Goal: Transaction & Acquisition: Purchase product/service

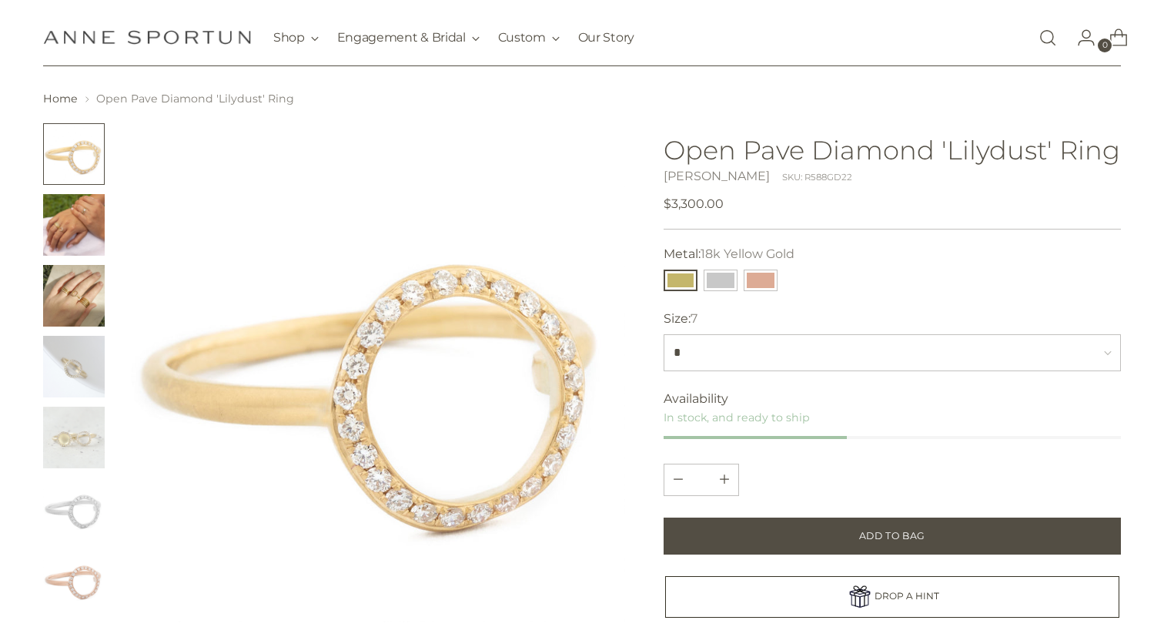
scroll to position [30, 0]
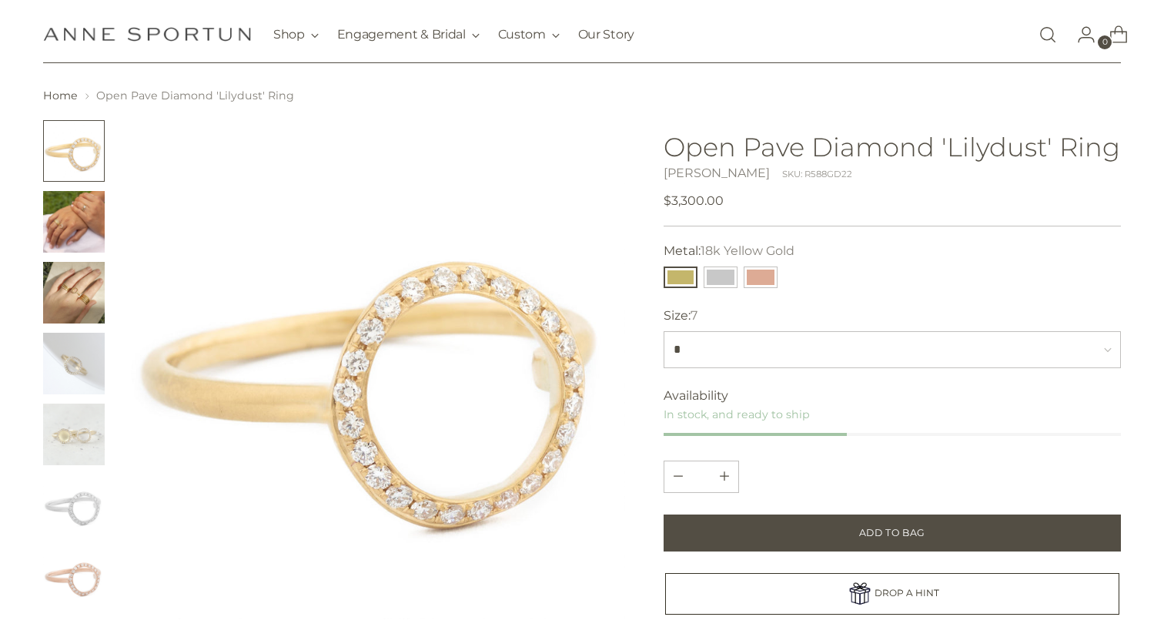
click at [82, 300] on img "Change image to image 3" at bounding box center [74, 293] width 62 height 62
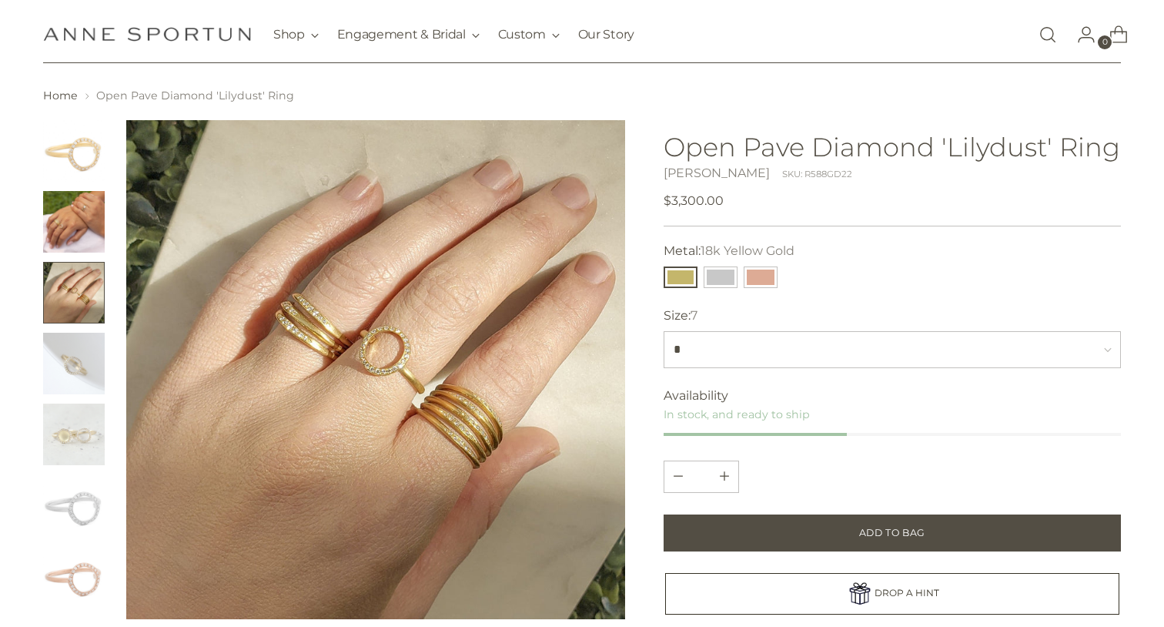
click at [66, 219] on img "Change image to image 2" at bounding box center [74, 222] width 62 height 62
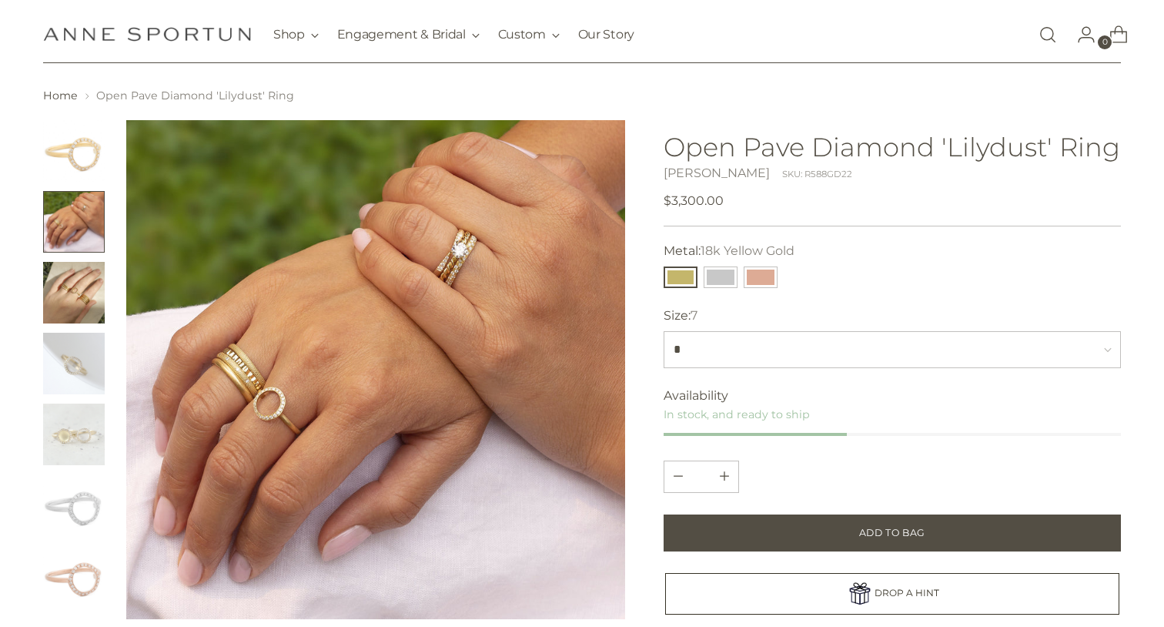
click at [71, 157] on img "Change image to image 1" at bounding box center [74, 151] width 62 height 62
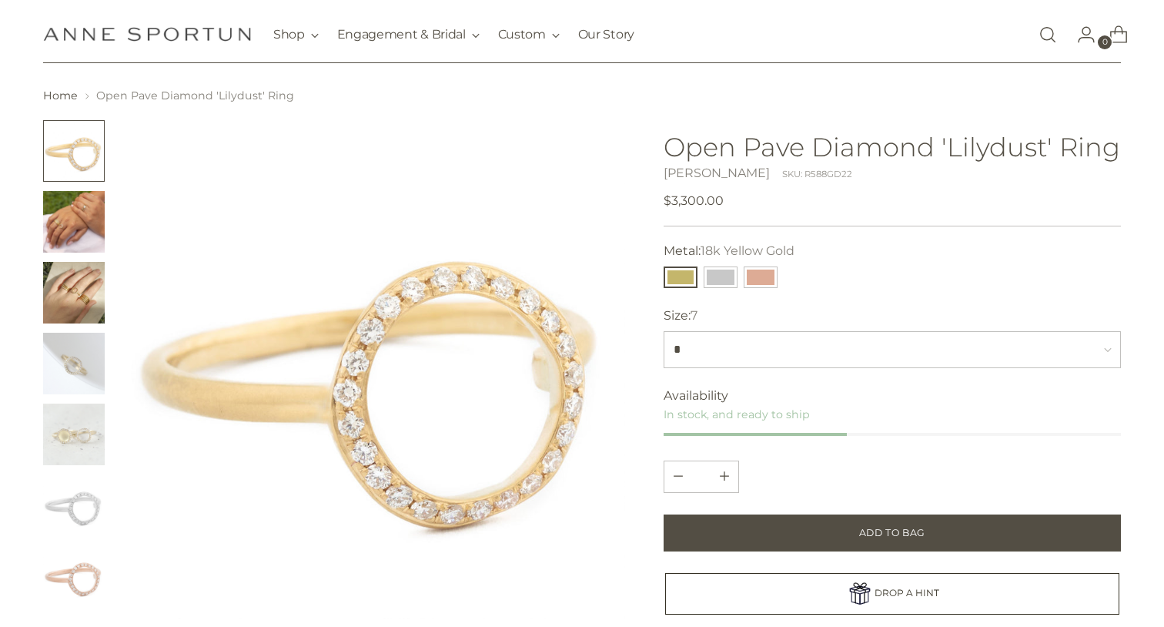
click at [69, 223] on img "Change image to image 2" at bounding box center [74, 222] width 62 height 62
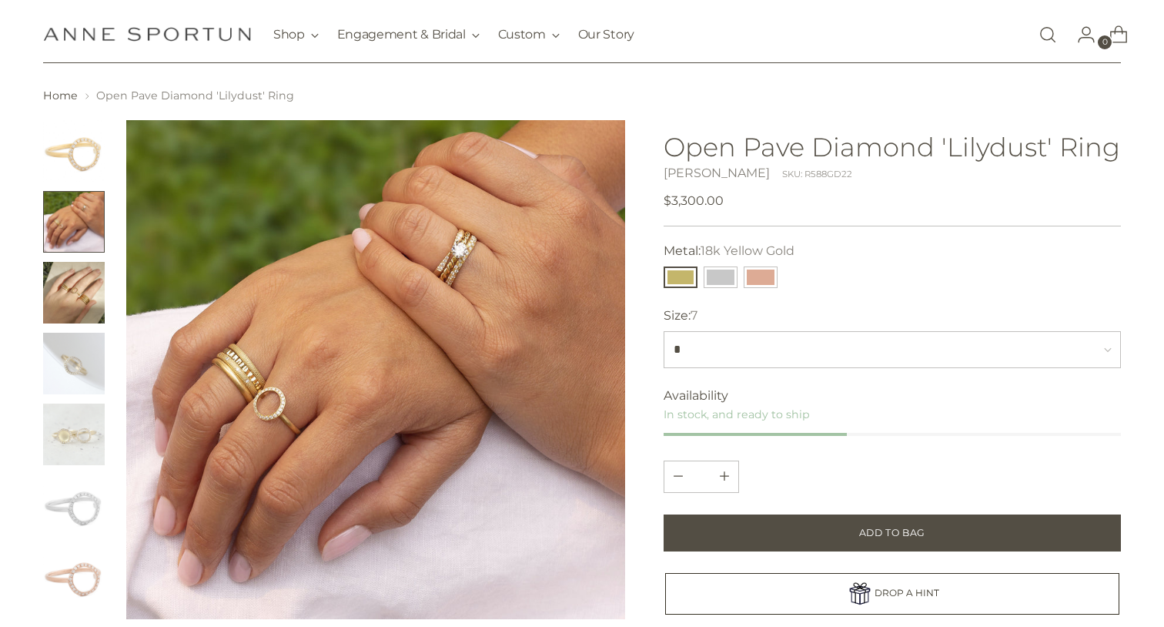
click at [71, 313] on img "Change image to image 3" at bounding box center [74, 293] width 62 height 62
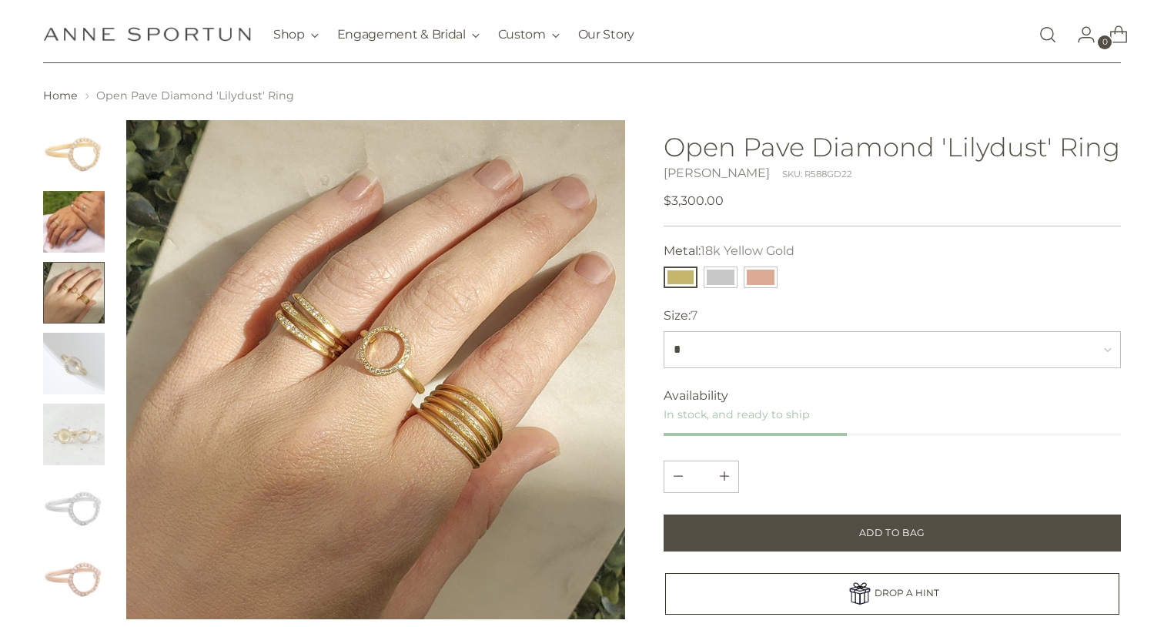
click at [74, 367] on img "Change image to image 4" at bounding box center [74, 364] width 62 height 62
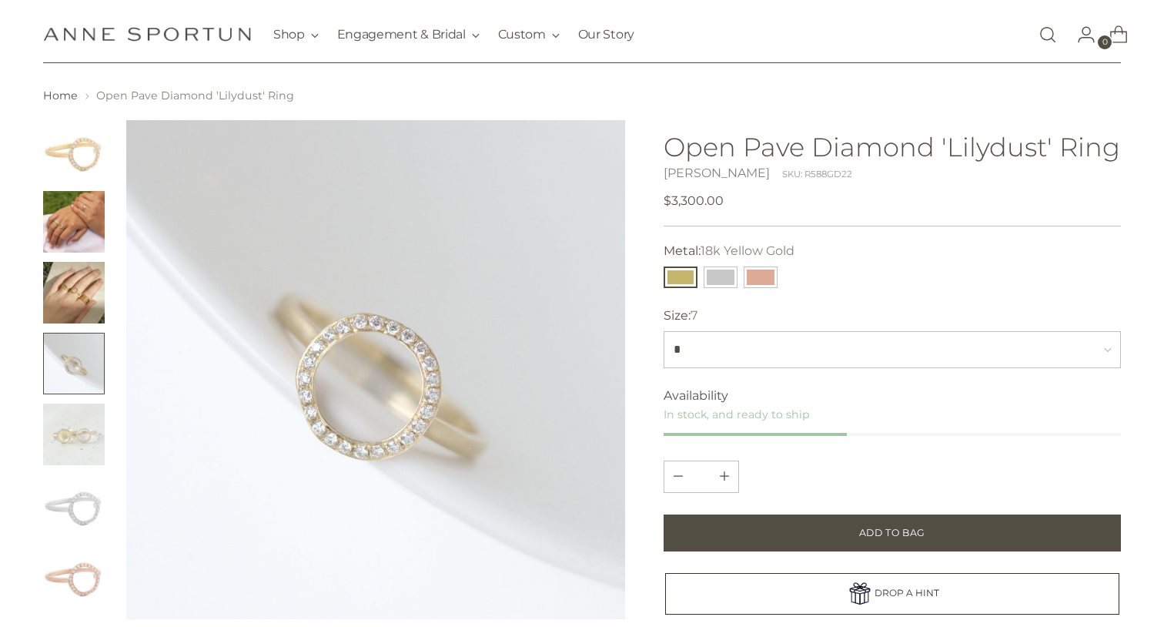
click at [77, 286] on img "Change image to image 3" at bounding box center [74, 293] width 62 height 62
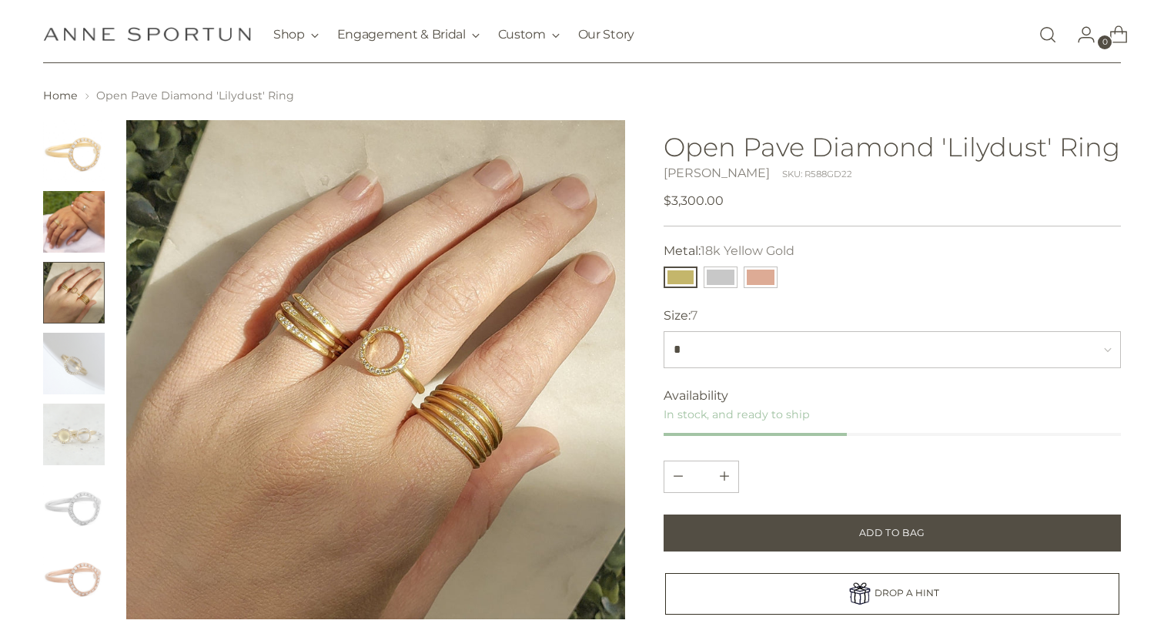
click at [72, 373] on img "Change image to image 4" at bounding box center [74, 364] width 62 height 62
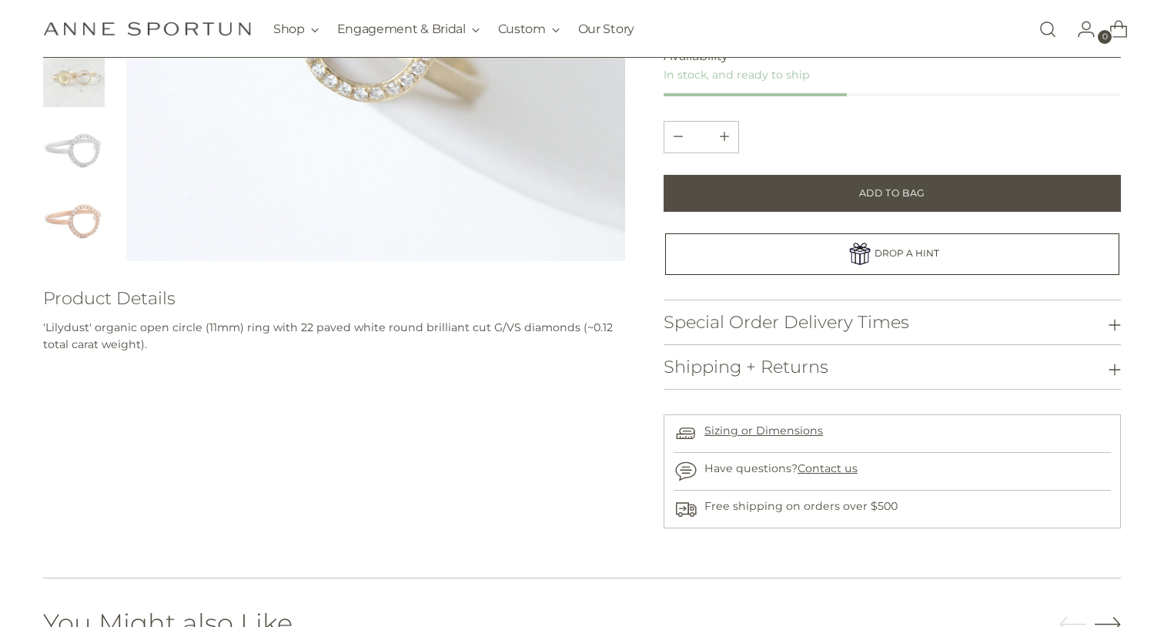
scroll to position [391, 0]
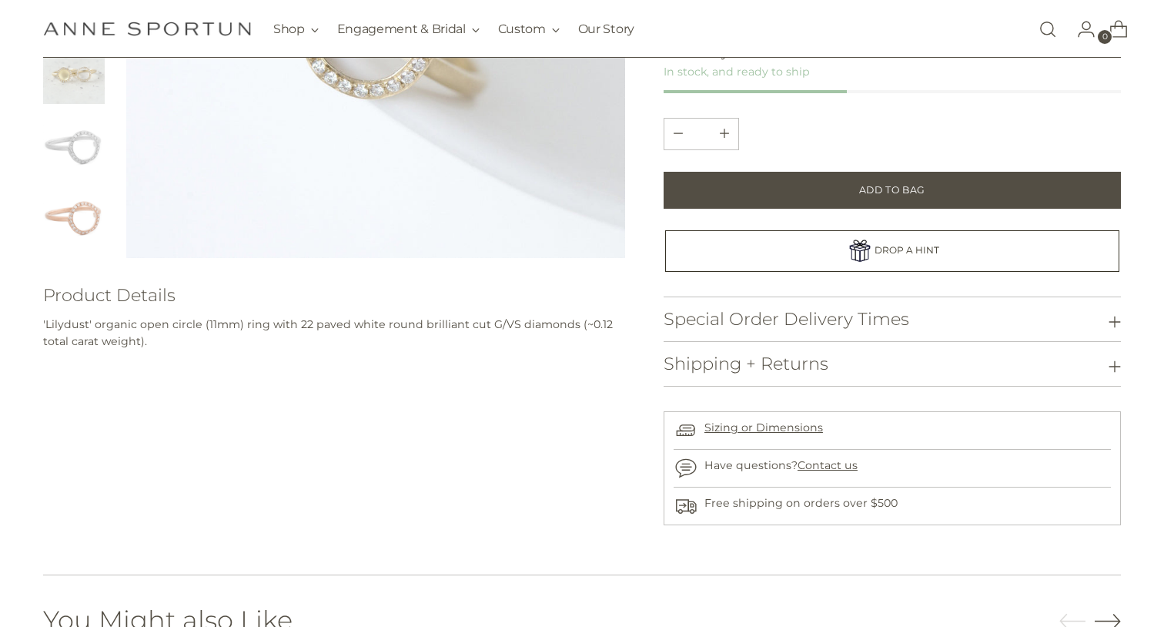
click at [809, 312] on h3 "Special Order Delivery Times" at bounding box center [787, 319] width 246 height 19
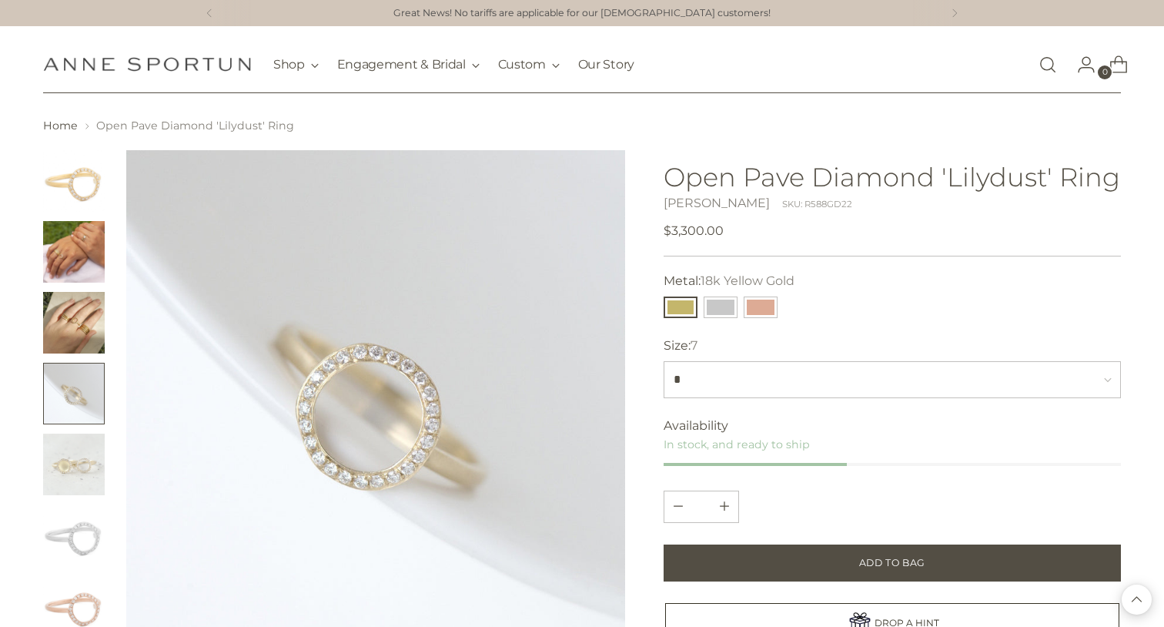
scroll to position [5, 0]
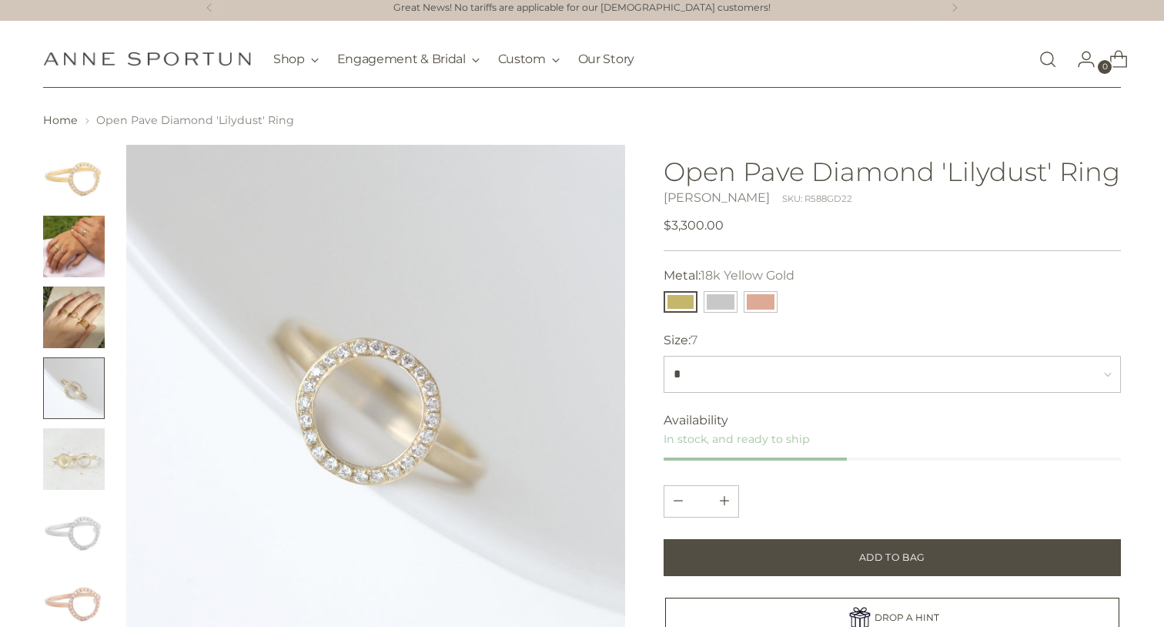
click at [85, 250] on img "Change image to image 2" at bounding box center [74, 247] width 62 height 62
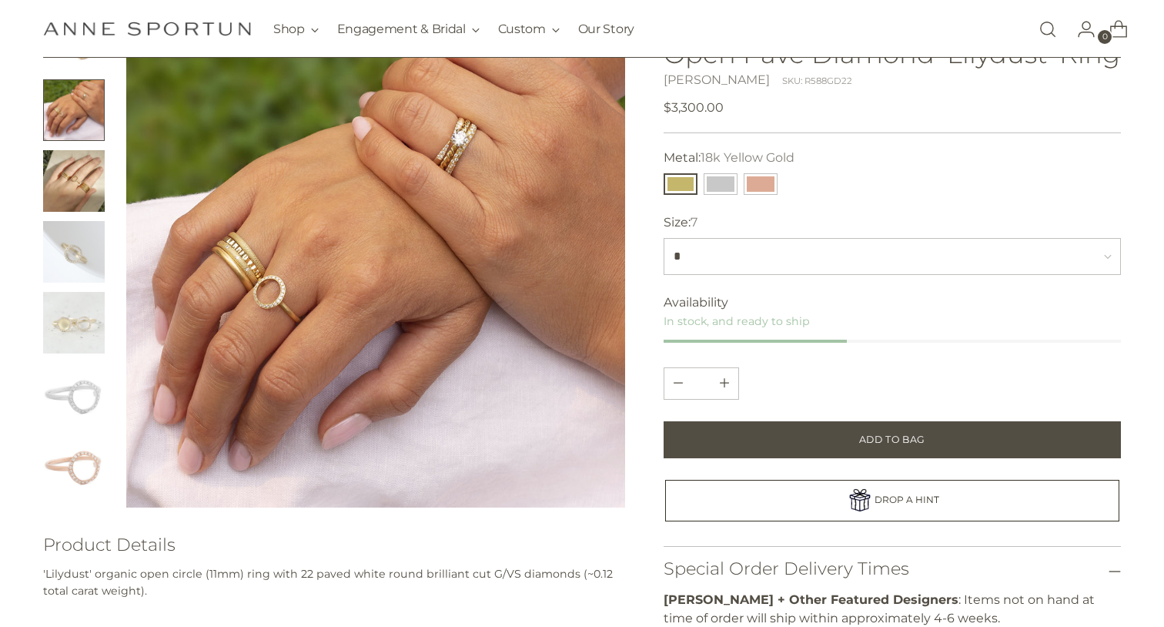
scroll to position [148, 0]
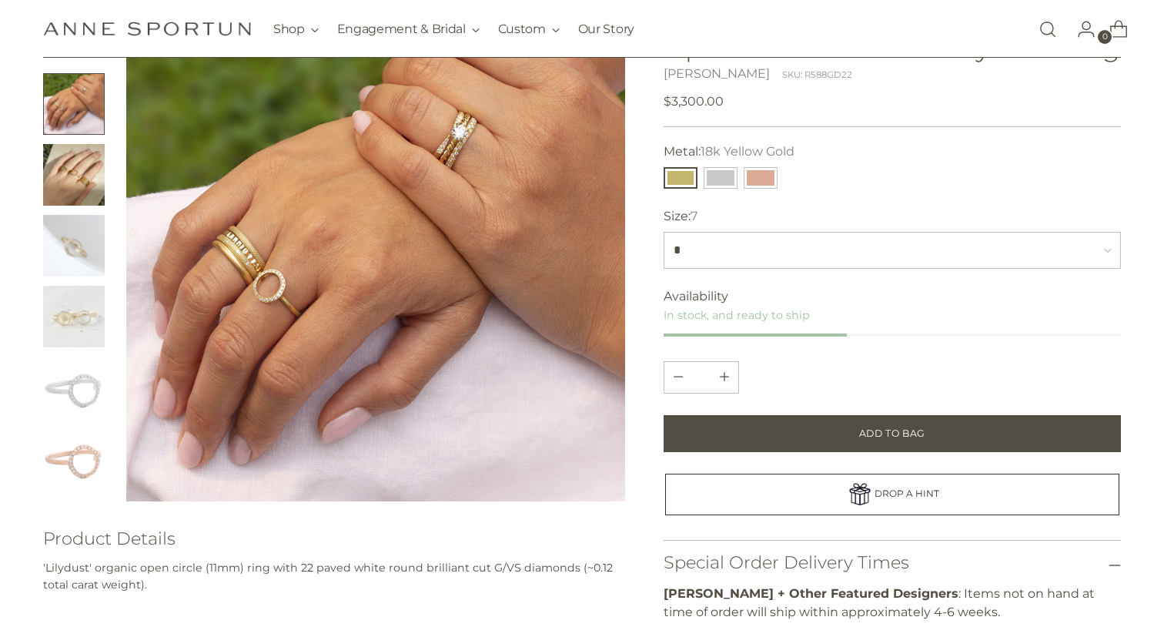
click at [76, 566] on p "'Lilydust' organic open circle (11mm) ring with 22 paved white round brilliant …" at bounding box center [334, 576] width 582 height 33
click at [90, 456] on img "Change image to image 7" at bounding box center [74, 458] width 62 height 62
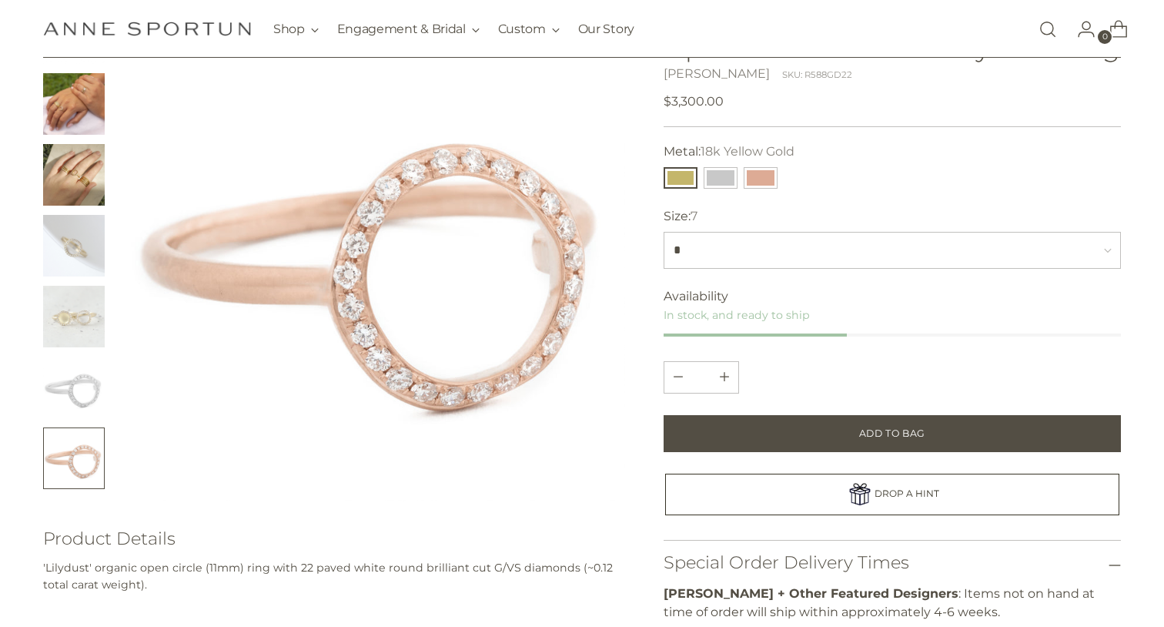
click at [81, 82] on img "Change image to image 2" at bounding box center [74, 104] width 62 height 62
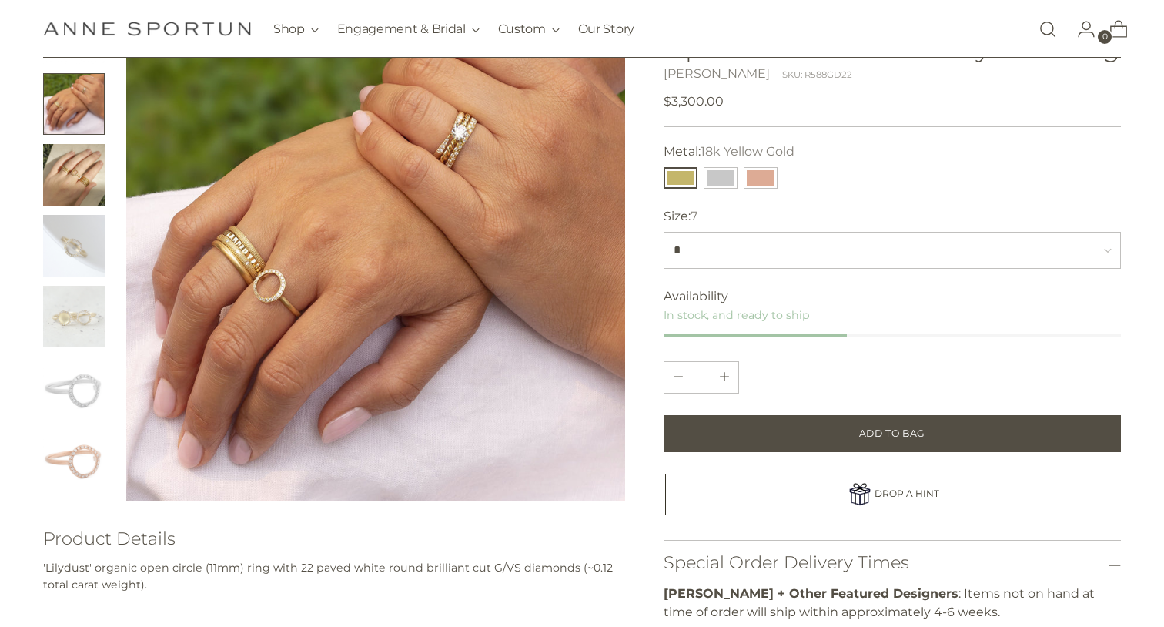
click at [77, 389] on img "Change image to image 6" at bounding box center [74, 388] width 62 height 62
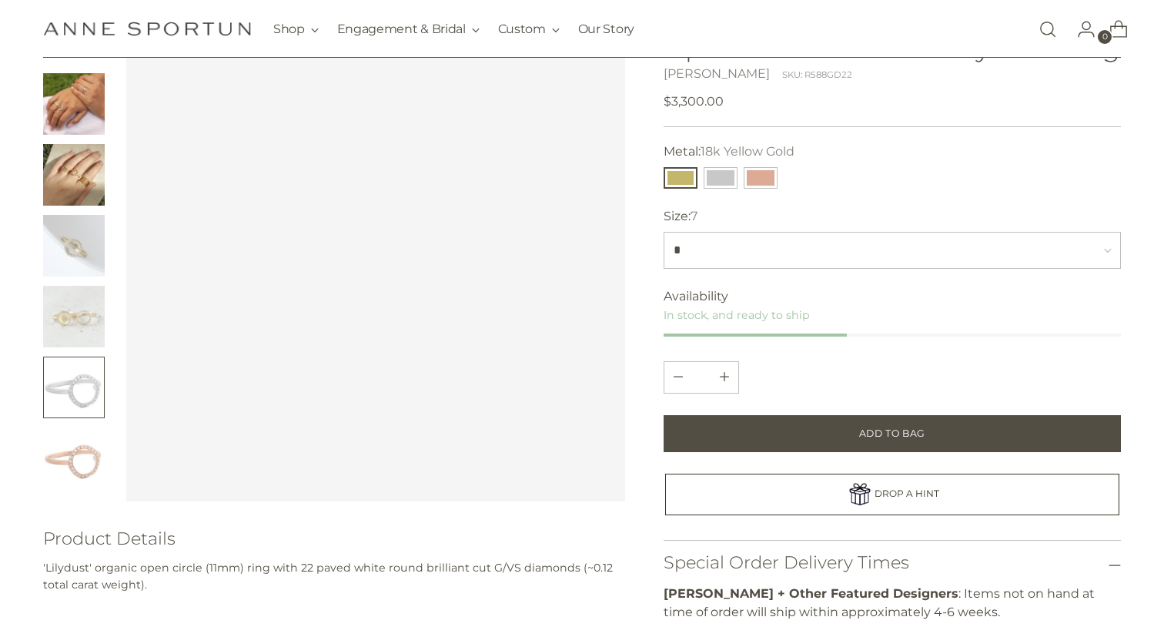
click at [87, 296] on img "Change image to image 5" at bounding box center [74, 317] width 62 height 62
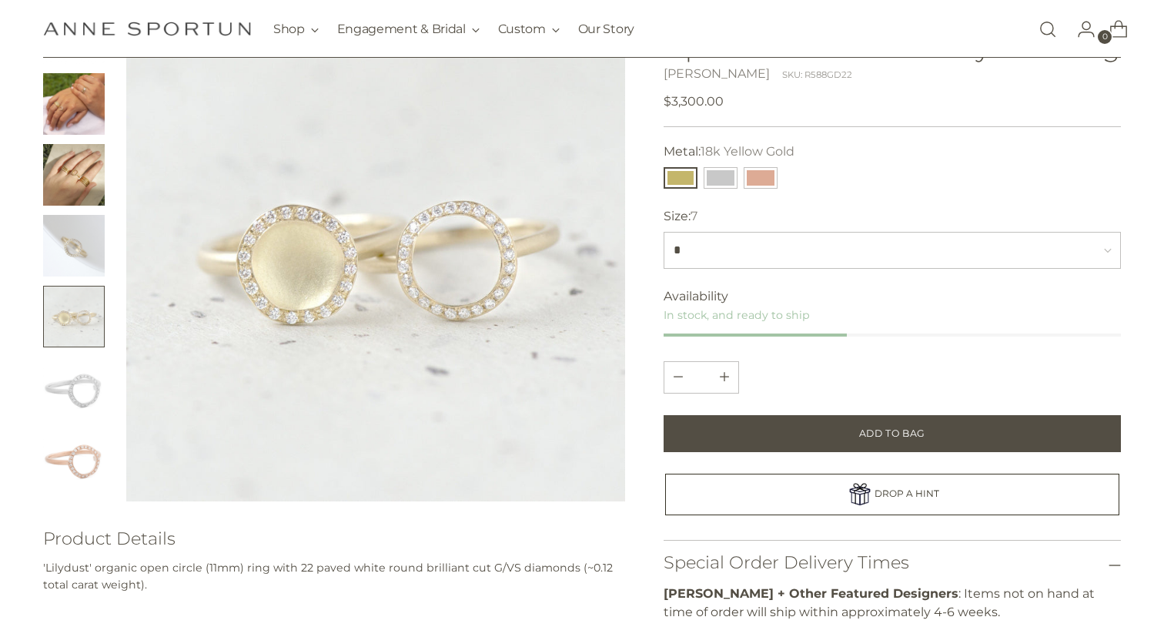
click at [79, 248] on img "Change image to image 4" at bounding box center [74, 246] width 62 height 62
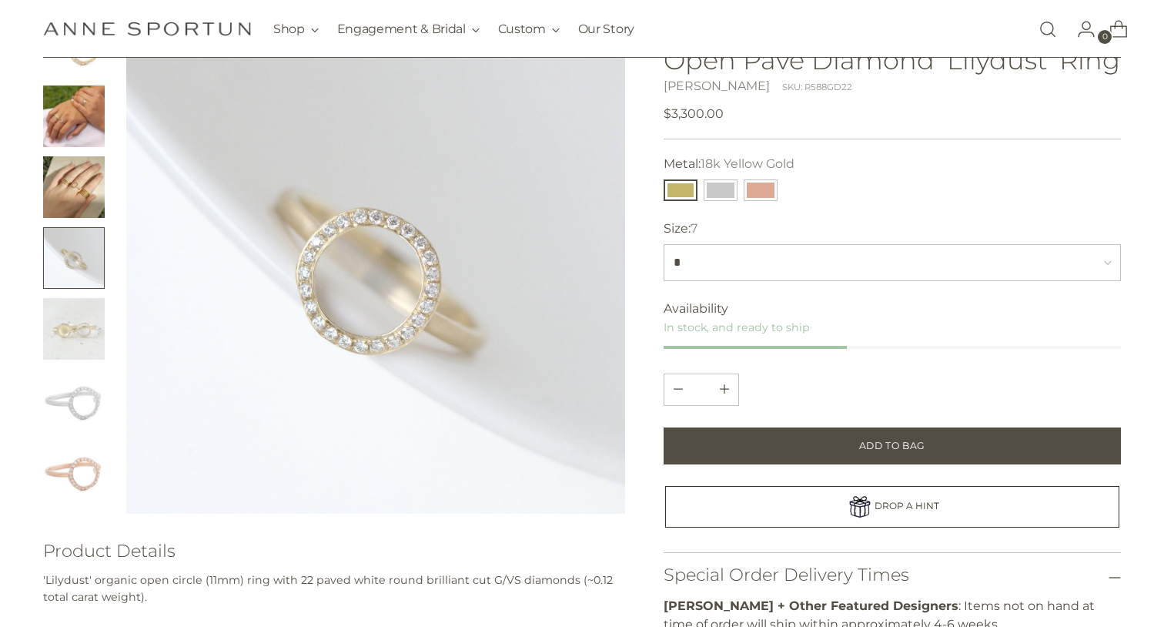
scroll to position [149, 0]
